Goal: Transaction & Acquisition: Purchase product/service

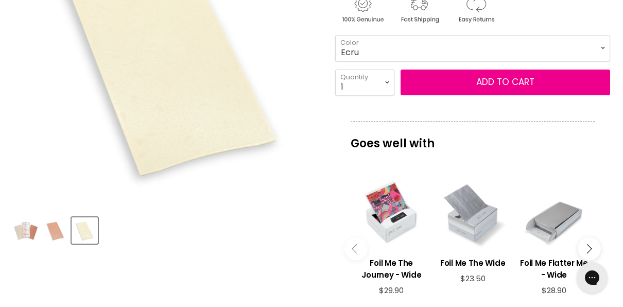
scroll to position [218, 0]
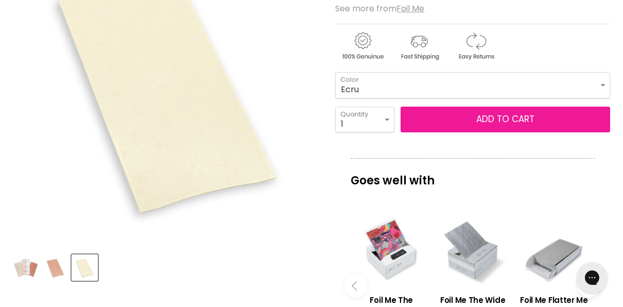
click at [431, 111] on button "Add to cart" at bounding box center [506, 120] width 210 height 26
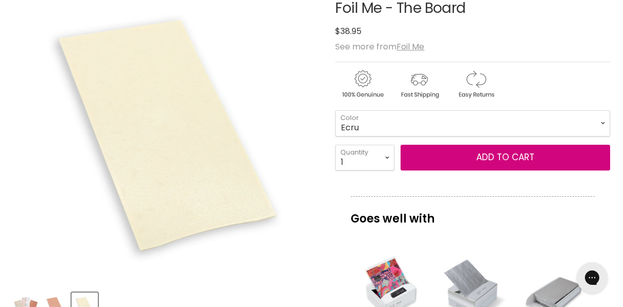
scroll to position [176, 0]
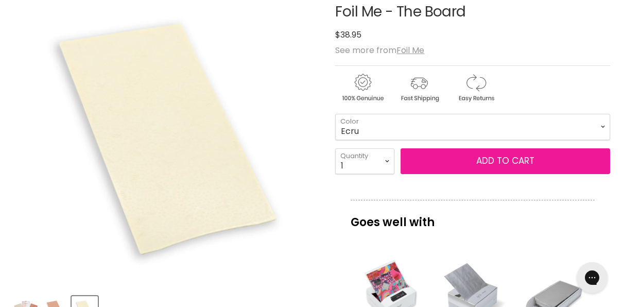
click at [451, 165] on button "Add to cart" at bounding box center [506, 161] width 210 height 26
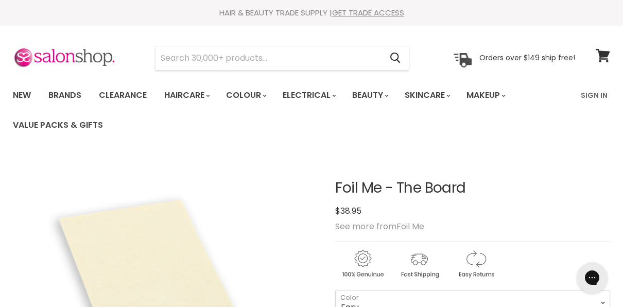
scroll to position [0, 0]
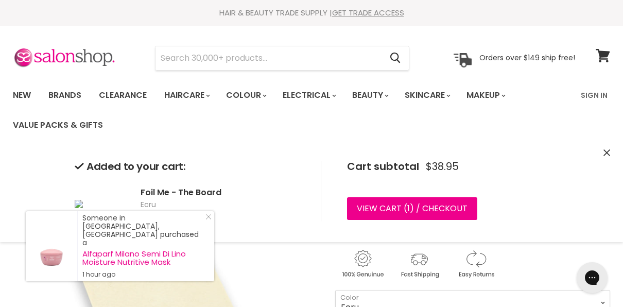
click at [611, 154] on div "Added to your cart: Foil Me - The Board Ecru 1 × $38.95 Cart subtotal $38.95 Vi…" at bounding box center [311, 191] width 623 height 102
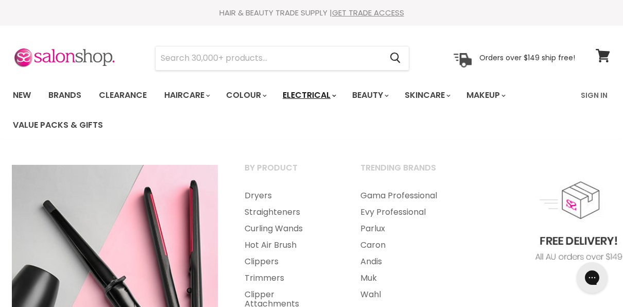
click at [317, 90] on link "Electrical" at bounding box center [308, 95] width 67 height 22
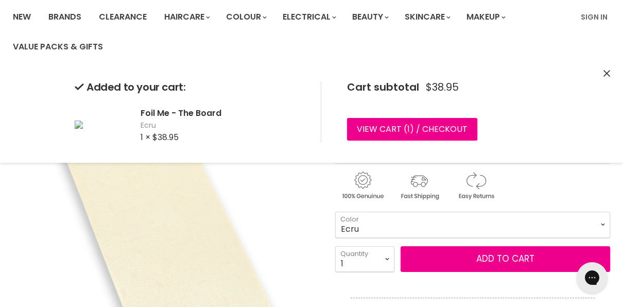
scroll to position [79, 0]
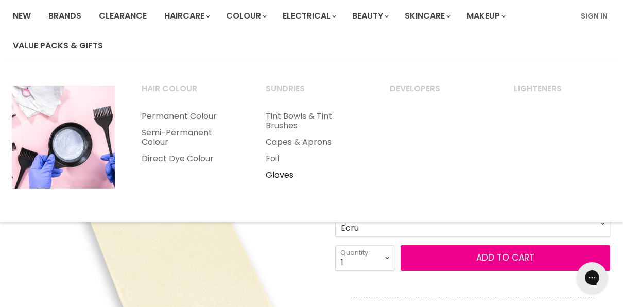
click at [269, 177] on link "Gloves" at bounding box center [314, 175] width 122 height 16
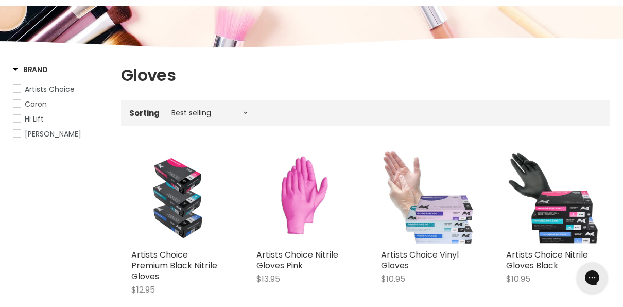
scroll to position [133, 0]
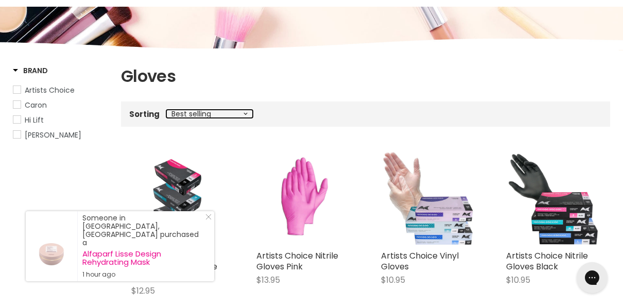
click at [233, 113] on select "Best selling Featured Price, low to high Price, high to low Alphabetically, A-Z…" at bounding box center [209, 114] width 87 height 8
click at [301, 107] on div "Sorting Best selling Featured Price, low to high Price, high to low Alphabetica…" at bounding box center [365, 114] width 489 height 17
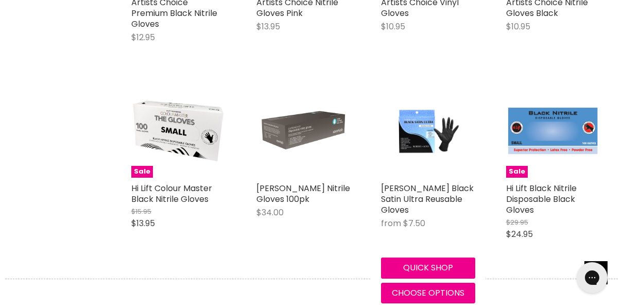
scroll to position [385, 0]
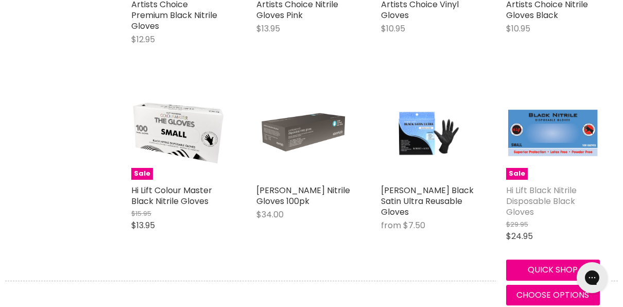
click at [511, 196] on link "Hi Lift Black Nitrile Disposable Black Gloves" at bounding box center [541, 200] width 71 height 33
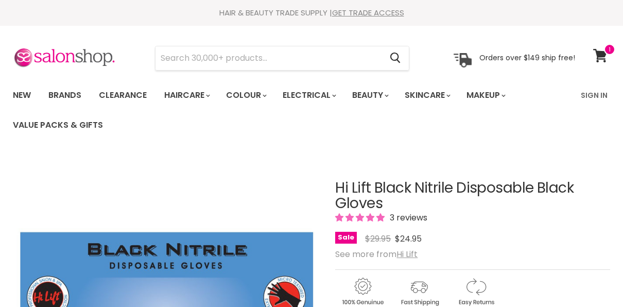
scroll to position [105, 0]
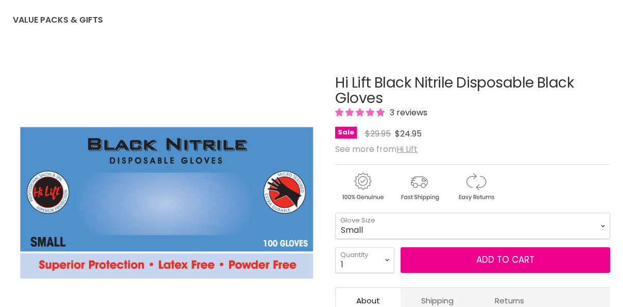
click at [428, 213] on select "Small Medium Large Extra Large" at bounding box center [472, 226] width 275 height 26
click at [335, 213] on select "Small Medium Large Extra Large" at bounding box center [472, 226] width 275 height 26
select select "Medium"
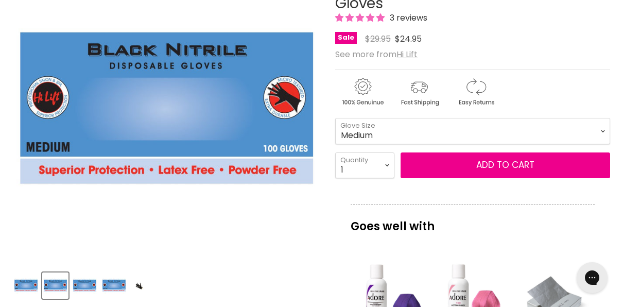
scroll to position [199, 0]
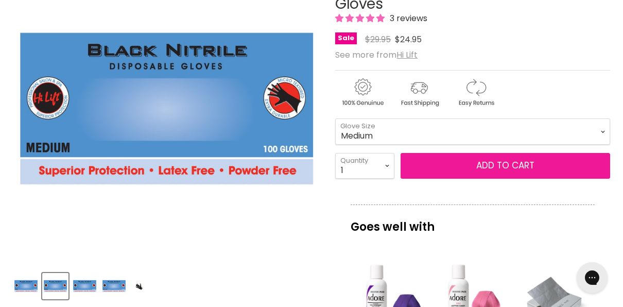
click at [427, 162] on button "Add to cart" at bounding box center [506, 166] width 210 height 26
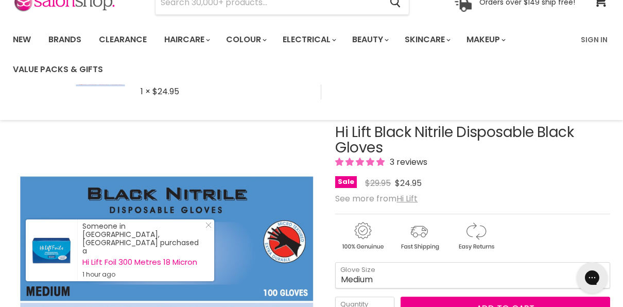
scroll to position [0, 0]
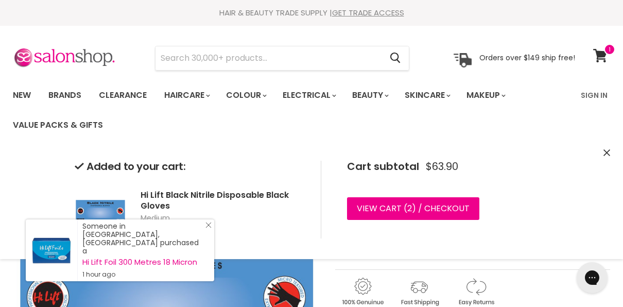
click at [213, 237] on div "Someone in BEAUTY POINT, Australia purchased a Hi Lift Foil 300 Metres 18 Micro…" at bounding box center [120, 250] width 188 height 62
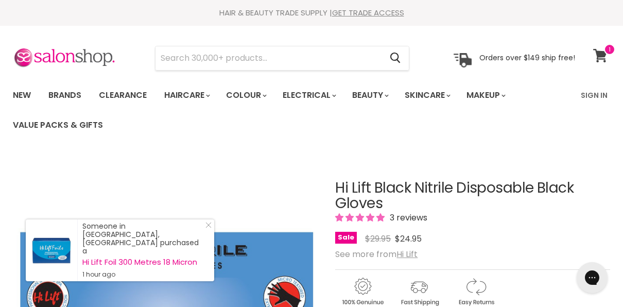
click at [600, 56] on icon at bounding box center [600, 55] width 14 height 13
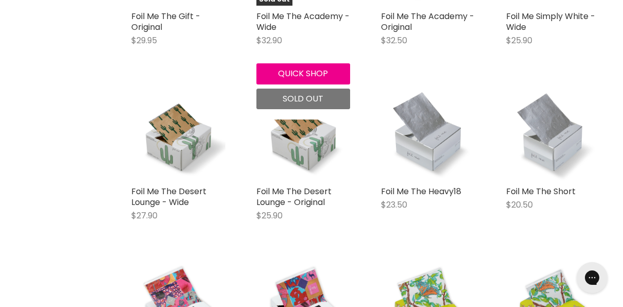
scroll to position [592, 0]
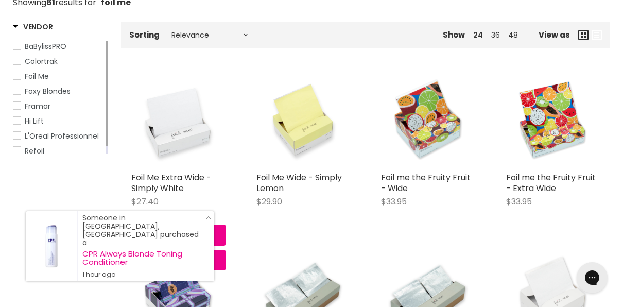
scroll to position [190, 0]
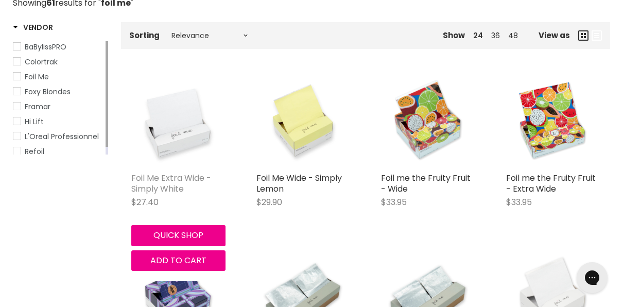
click at [176, 185] on link "Foil Me Extra Wide - Simply White" at bounding box center [171, 183] width 80 height 23
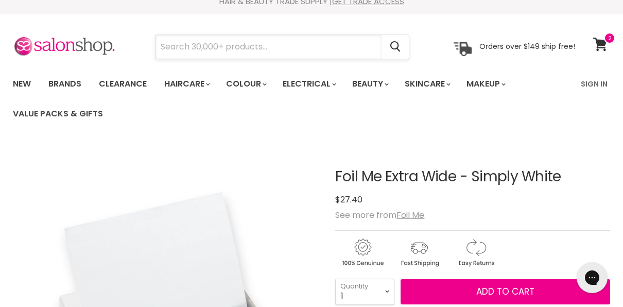
click at [238, 41] on input "Search" at bounding box center [269, 47] width 226 height 24
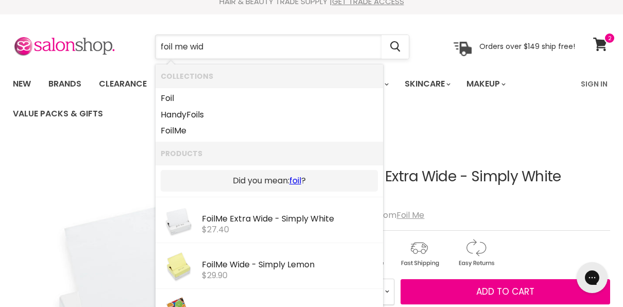
type input "foil me wide"
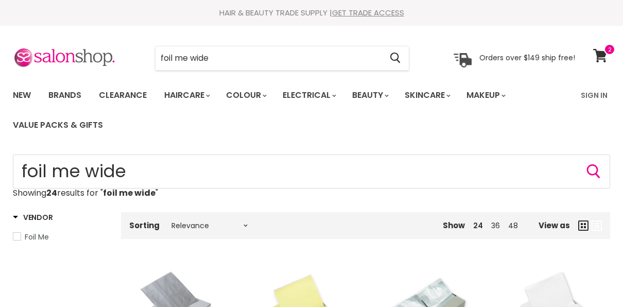
click at [171, 264] on img "Main content" at bounding box center [178, 311] width 94 height 94
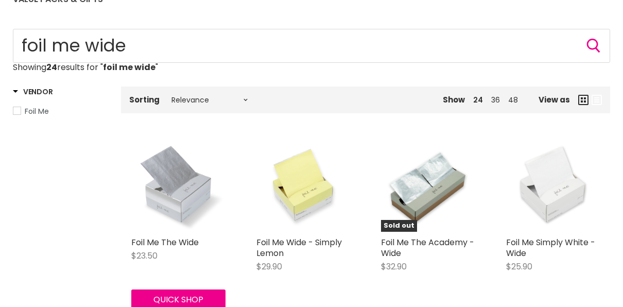
scroll to position [126, 0]
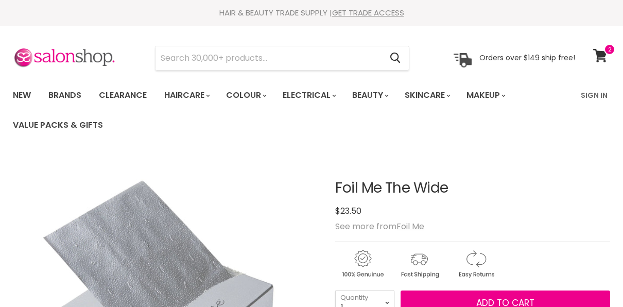
scroll to position [190, 0]
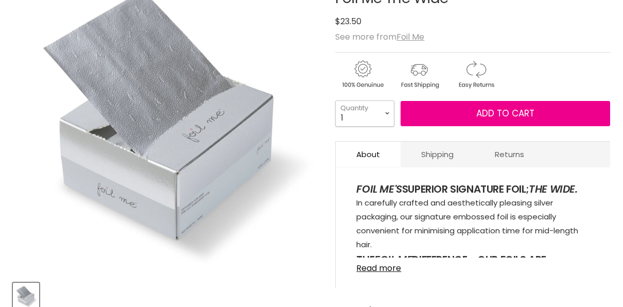
click at [378, 117] on select "1 2 3 4 5 6 7 8 9 10+" at bounding box center [364, 113] width 59 height 26
select select "4"
click at [335, 100] on select "1 2 3 4 5 6 7 8 9 10+" at bounding box center [364, 113] width 59 height 26
type input "4"
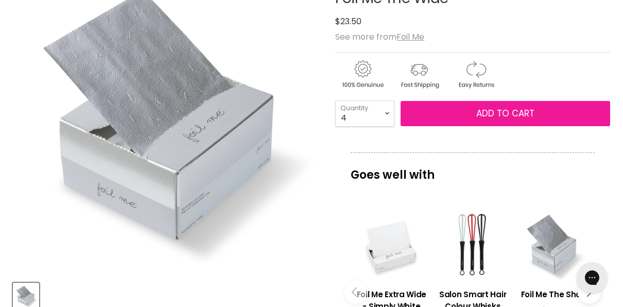
click at [466, 106] on button "Add to cart" at bounding box center [506, 114] width 210 height 26
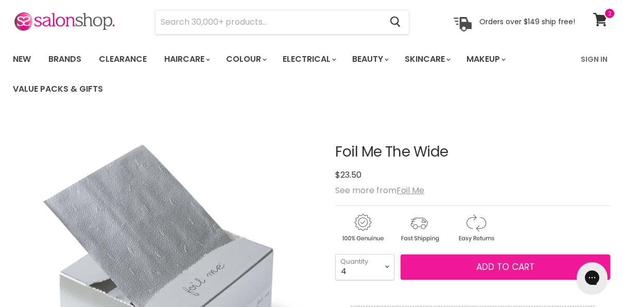
scroll to position [36, 0]
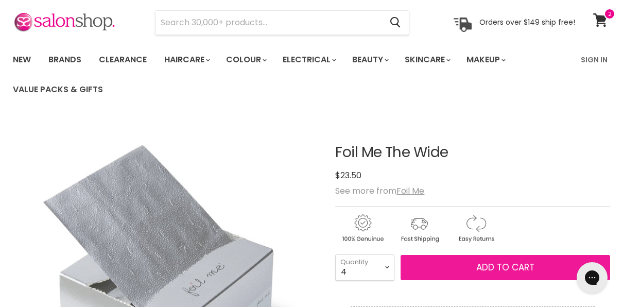
click at [436, 273] on button "Add to cart" at bounding box center [506, 268] width 210 height 26
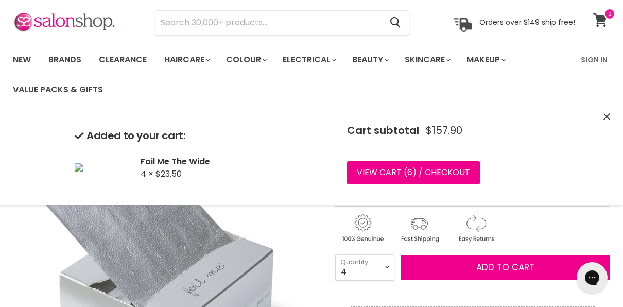
click at [606, 24] on icon at bounding box center [600, 19] width 14 height 13
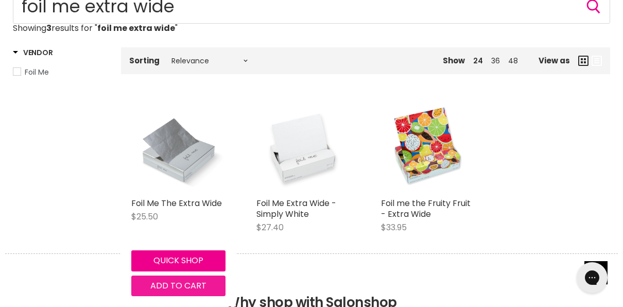
click at [166, 289] on span "Add to cart" at bounding box center [178, 286] width 56 height 12
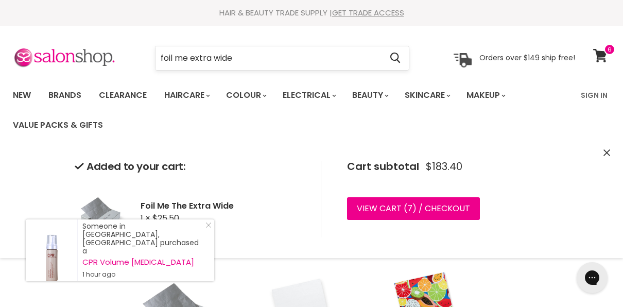
click at [254, 57] on input "foil me extra wide" at bounding box center [269, 58] width 226 height 24
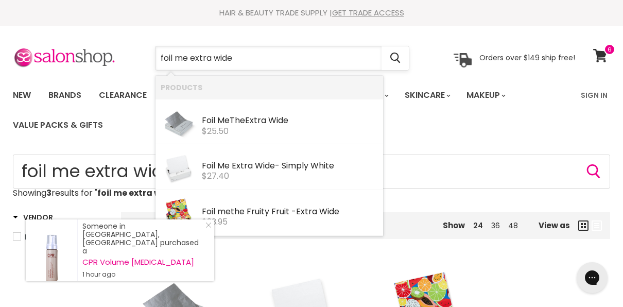
click at [254, 57] on input "foil me extra wide" at bounding box center [269, 58] width 226 height 24
type input "tangle teaser"
